Goal: Task Accomplishment & Management: Complete application form

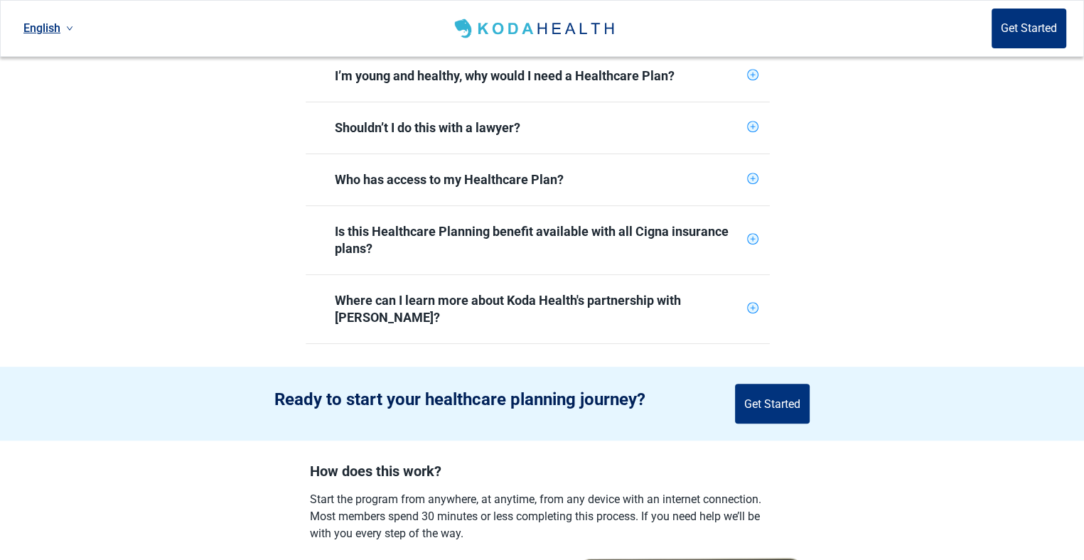
scroll to position [708, 0]
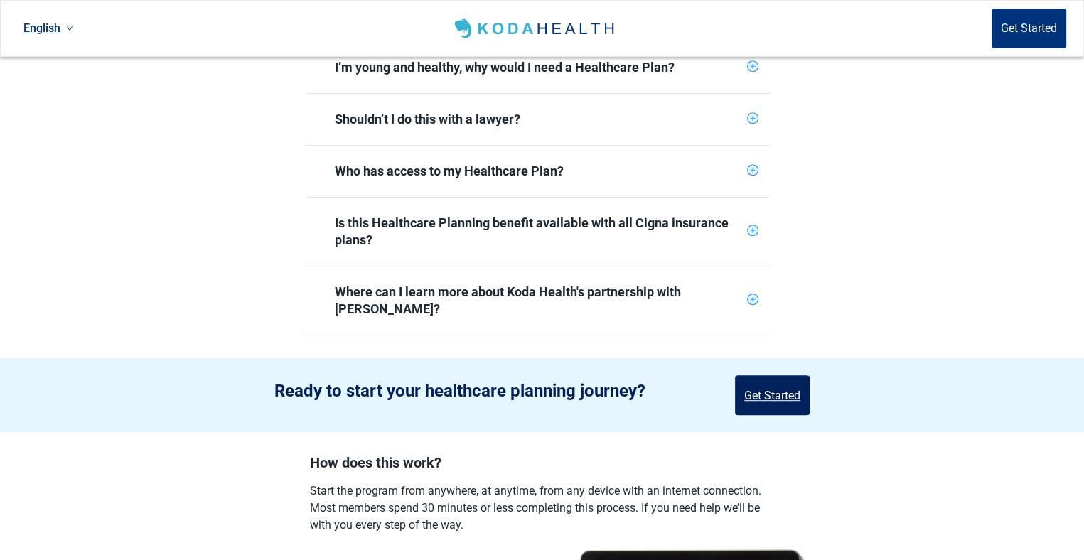
click at [785, 375] on button "Get Started" at bounding box center [772, 395] width 75 height 40
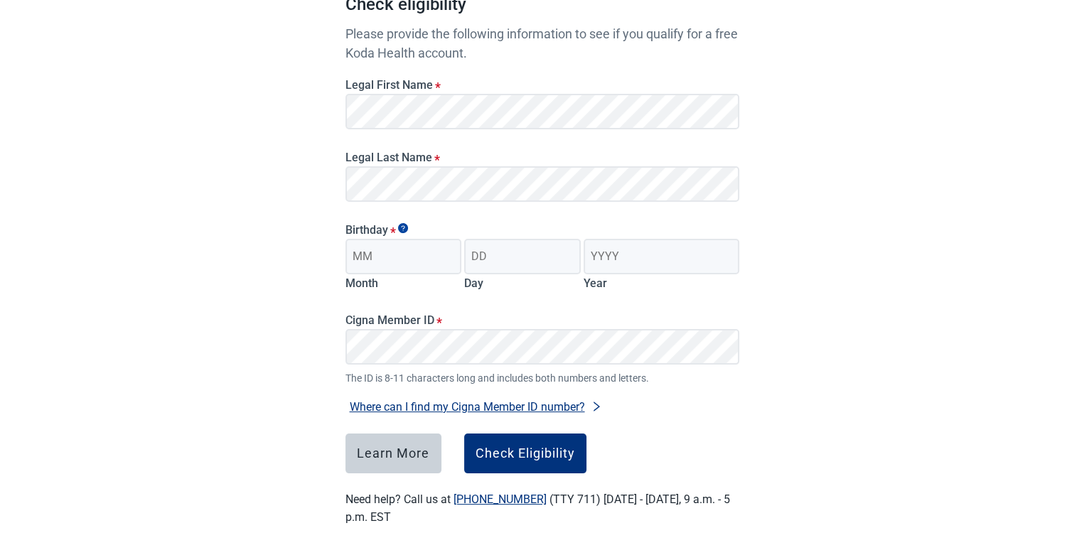
scroll to position [159, 0]
click at [404, 450] on div "Learn More" at bounding box center [393, 453] width 73 height 14
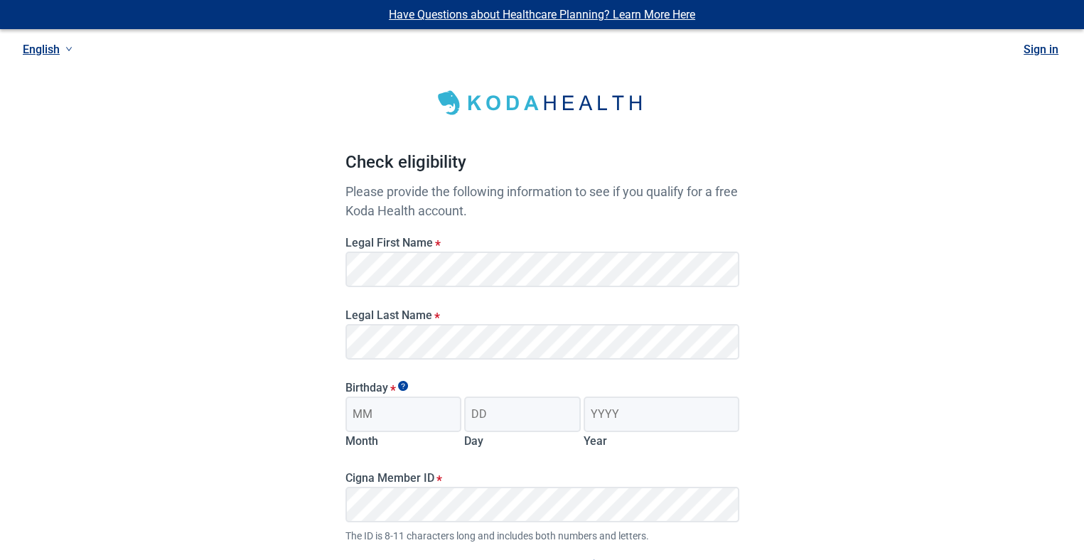
scroll to position [159, 0]
